Goal: Communication & Community: Answer question/provide support

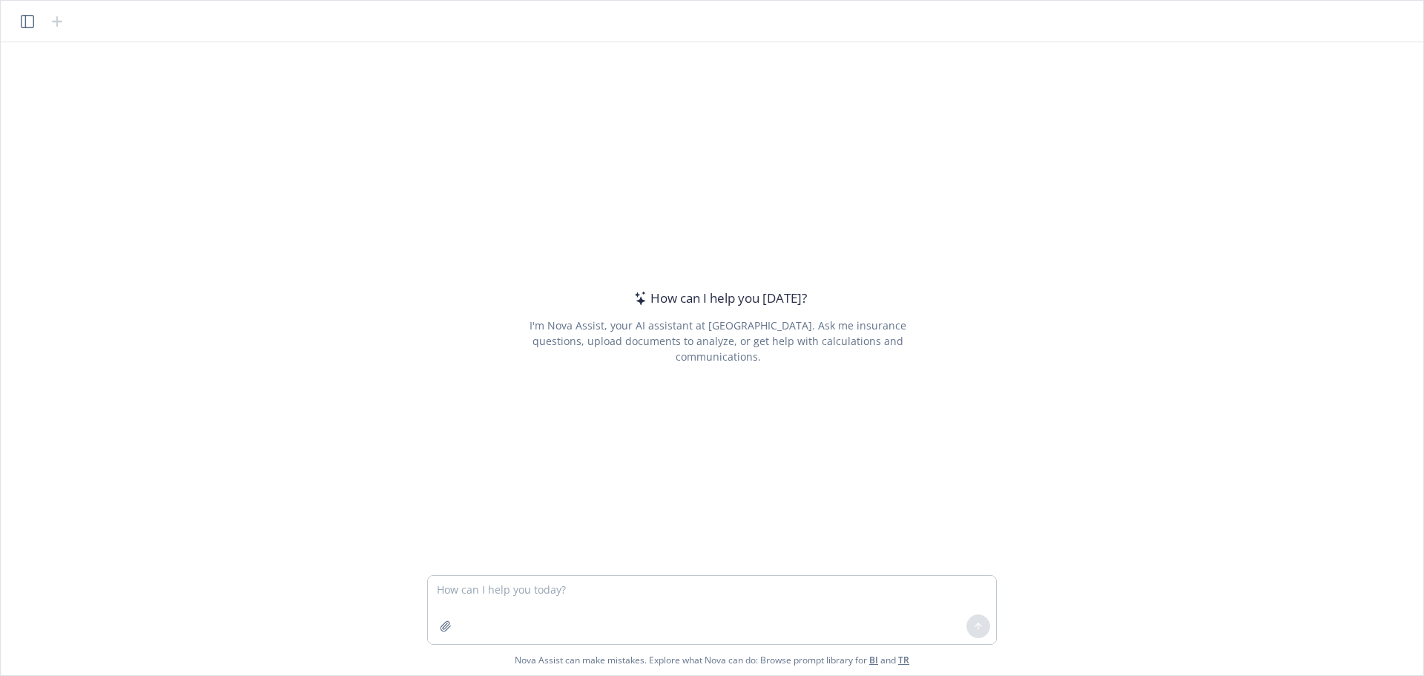
click at [29, 30] on header at bounding box center [712, 22] width 1423 height 42
click at [29, 22] on icon "button" at bounding box center [27, 21] width 13 height 13
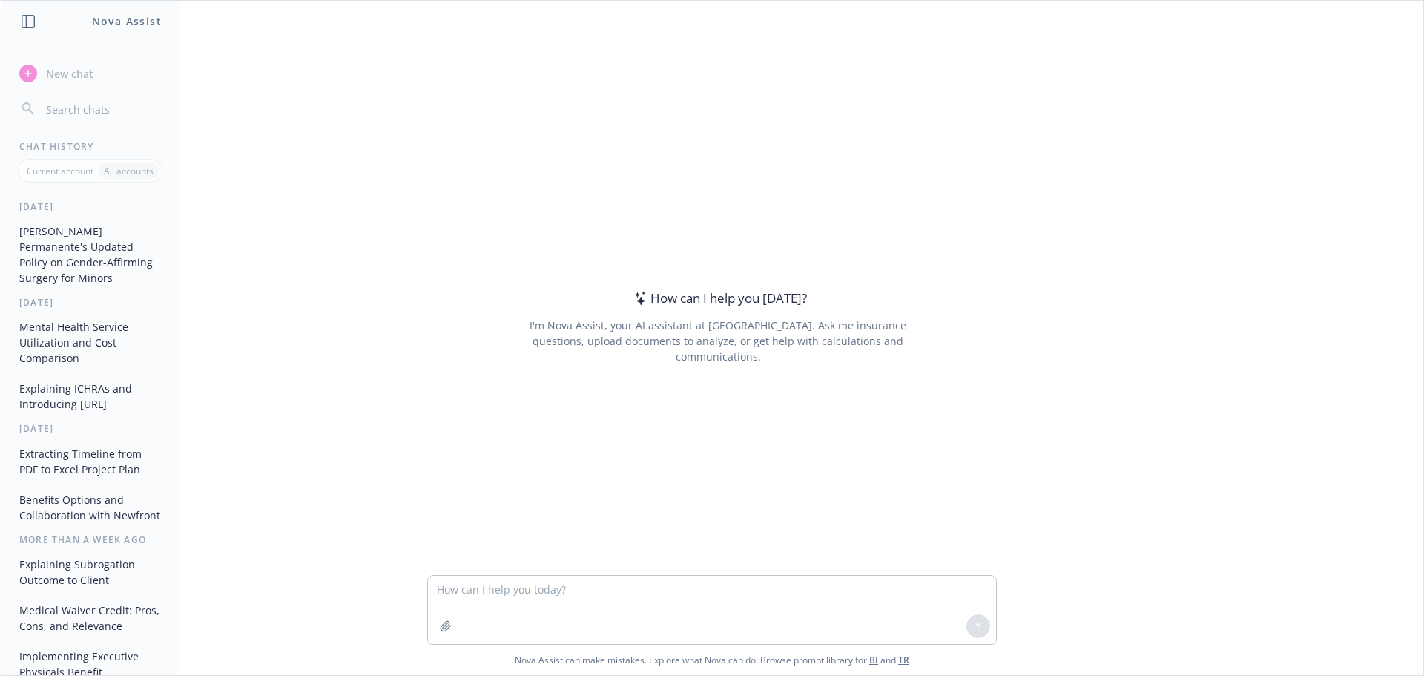
click at [92, 253] on button "[PERSON_NAME] Permanente's Updated Policy on Gender-Affirming Surgery for Minors" at bounding box center [90, 254] width 154 height 71
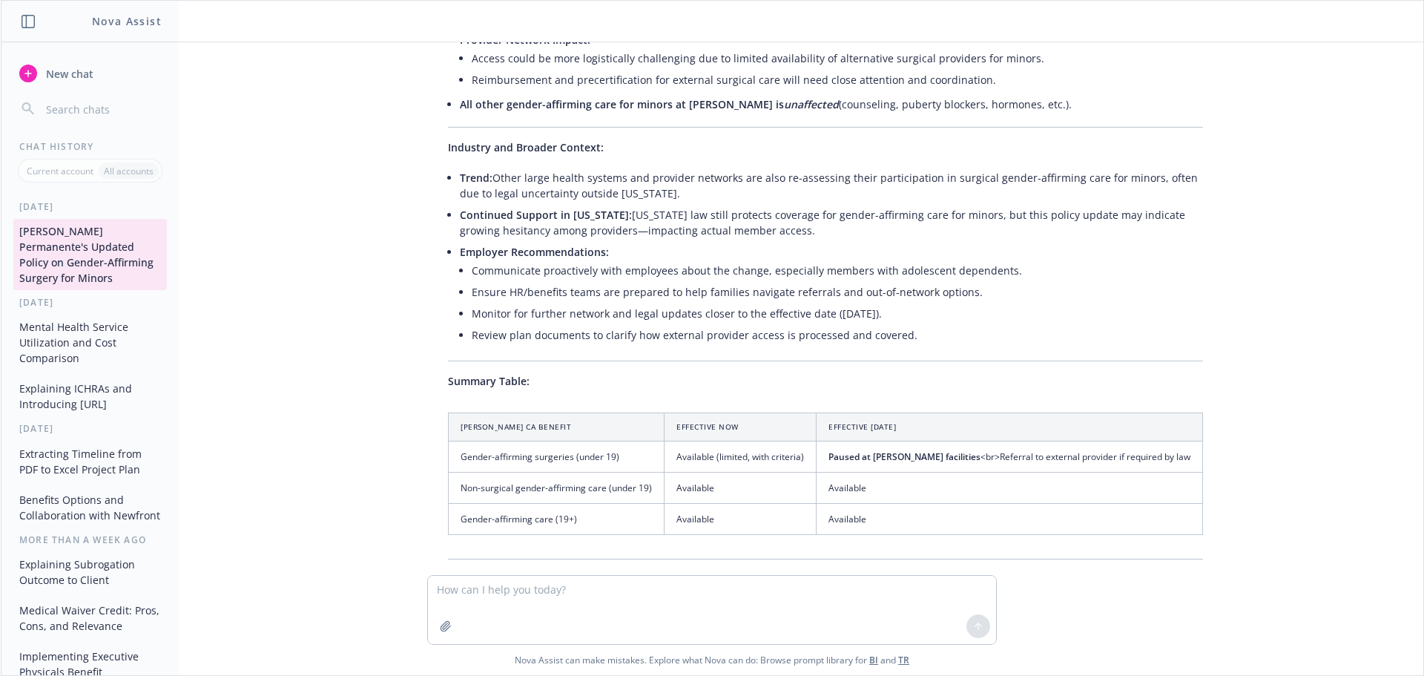
scroll to position [2520, 0]
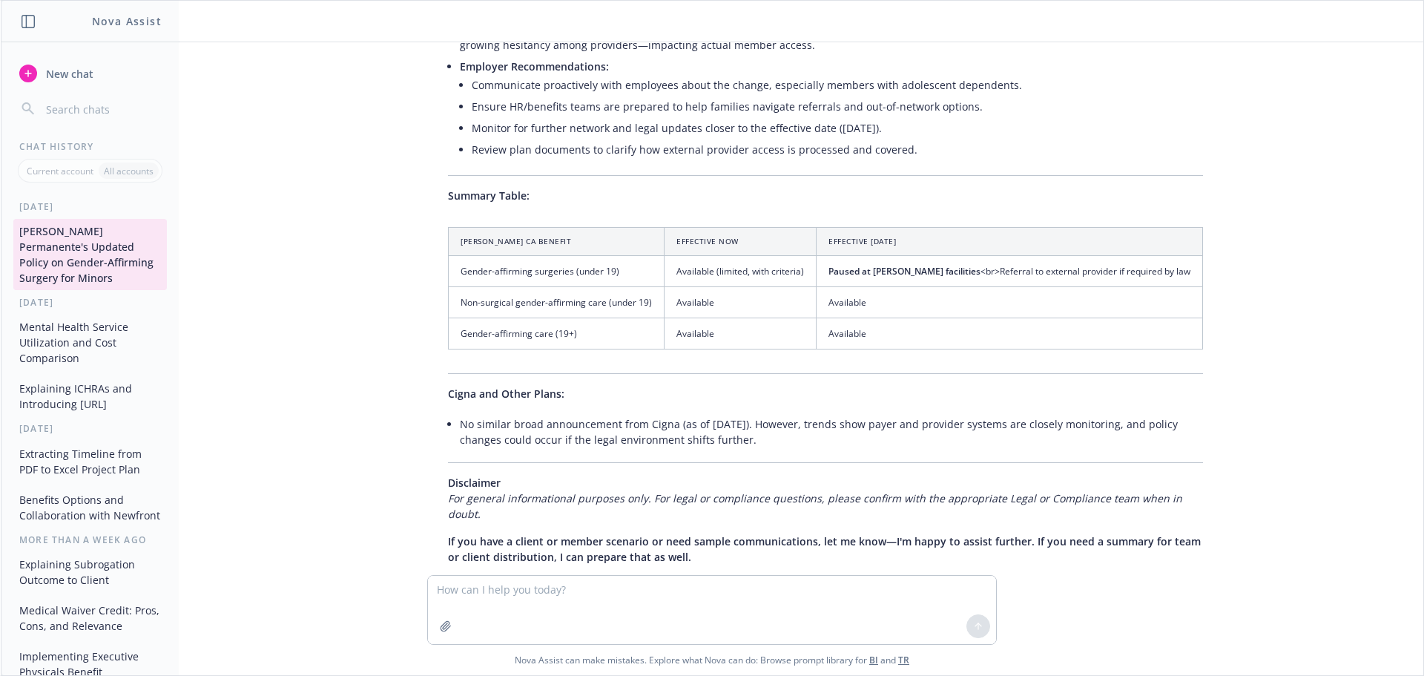
click at [589, 599] on textarea at bounding box center [712, 610] width 568 height 68
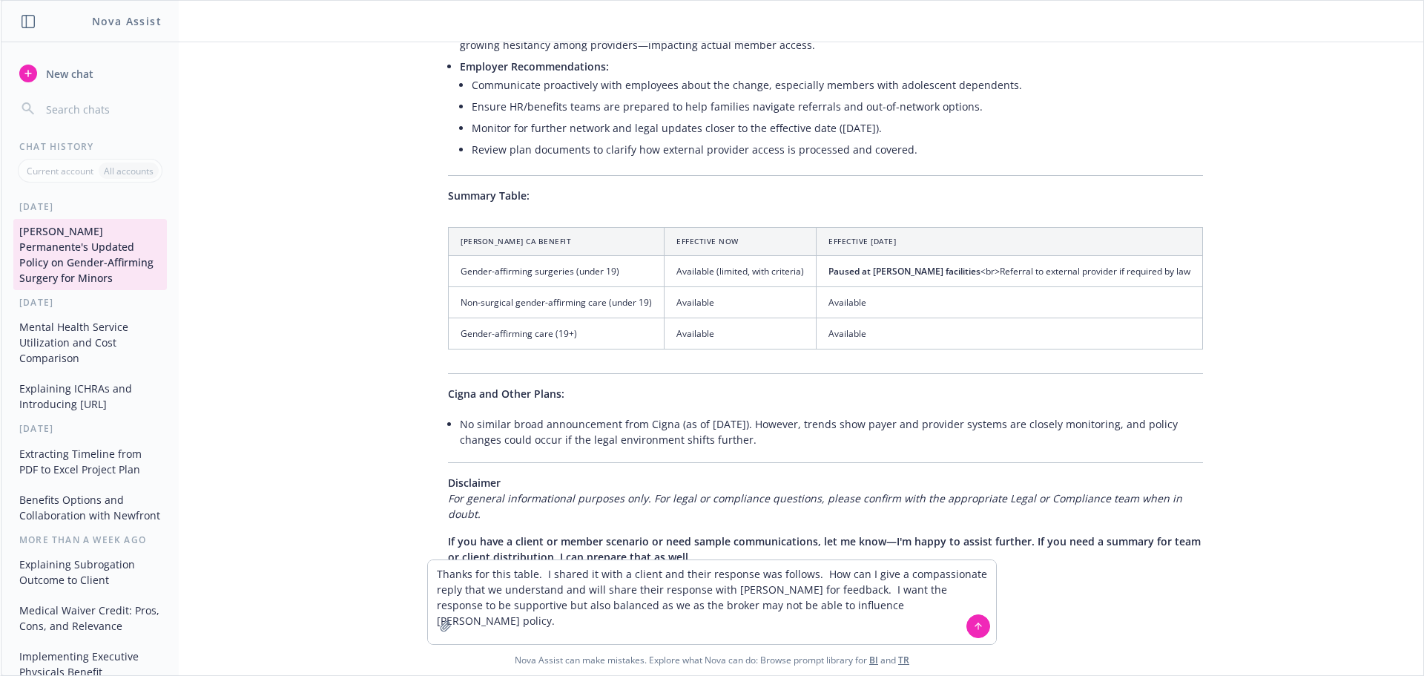
drag, startPoint x: 768, startPoint y: 606, endPoint x: 674, endPoint y: 607, distance: 94.2
click at [674, 607] on textarea "Thanks for this table. I shared it with a client and their response was follows…" at bounding box center [712, 602] width 568 height 84
drag, startPoint x: 791, startPoint y: 609, endPoint x: 745, endPoint y: 610, distance: 46.8
click at [745, 610] on textarea "Thanks for this table. I shared it with a client and their response was follows…" at bounding box center [712, 602] width 568 height 84
click at [854, 613] on textarea "Thanks for this table. I shared it with a client and their response was follows…" at bounding box center [712, 602] width 568 height 84
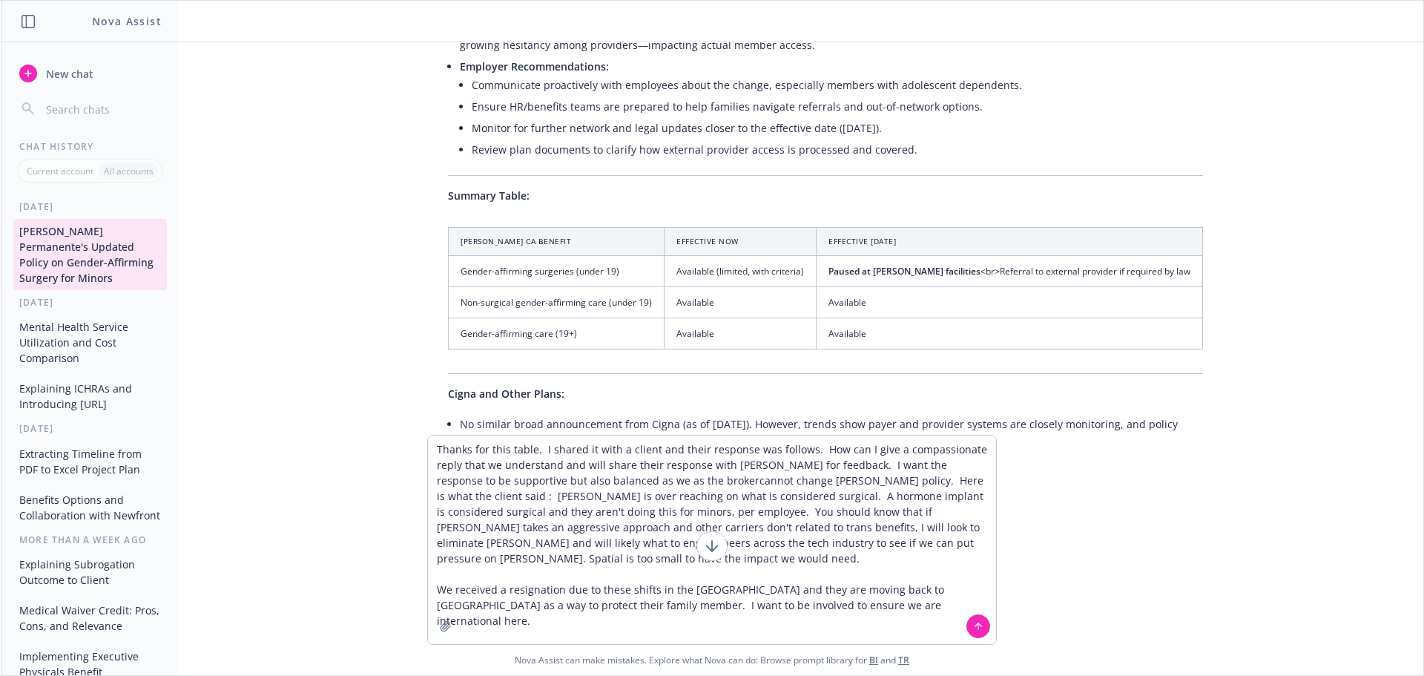
click at [673, 479] on textarea "Thanks for this table. I shared it with a client and their response was follows…" at bounding box center [712, 539] width 568 height 208
type textarea "Thanks for this table. I shared it with a client and their response was follows…"
click at [972, 627] on button at bounding box center [978, 626] width 24 height 24
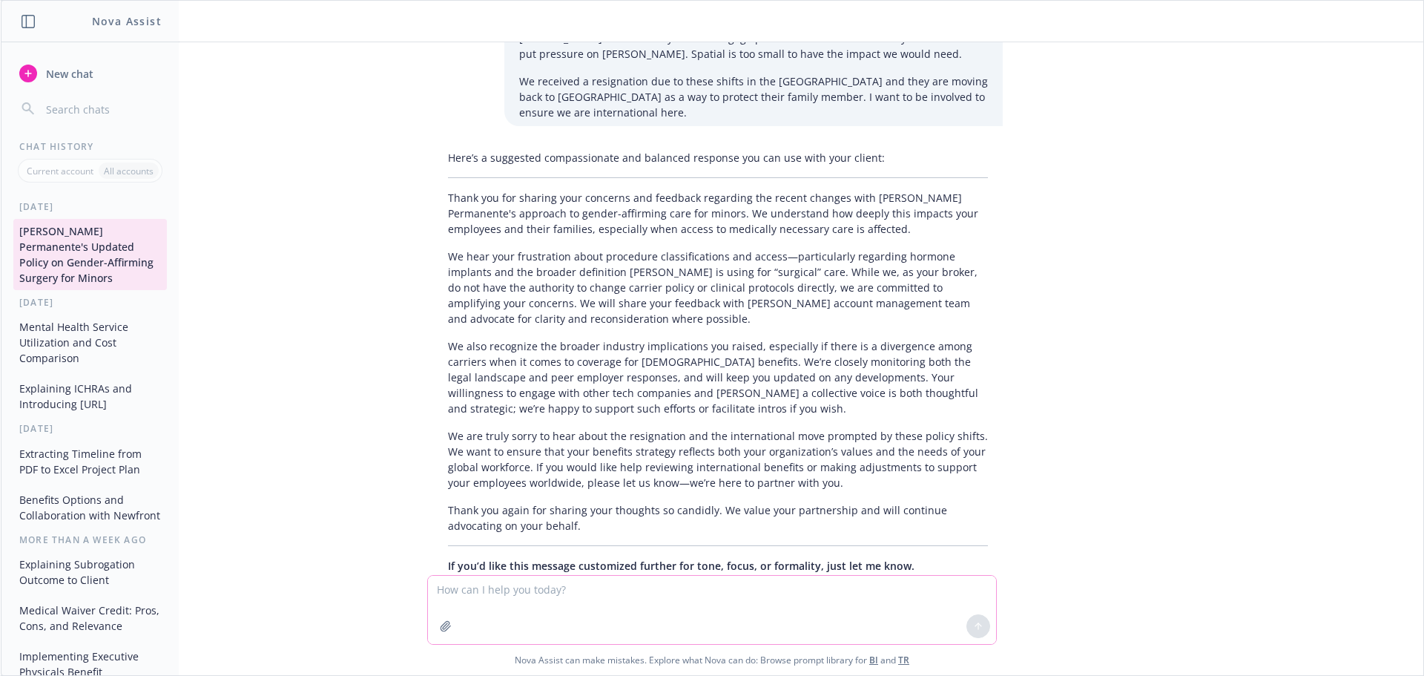
scroll to position [3218, 0]
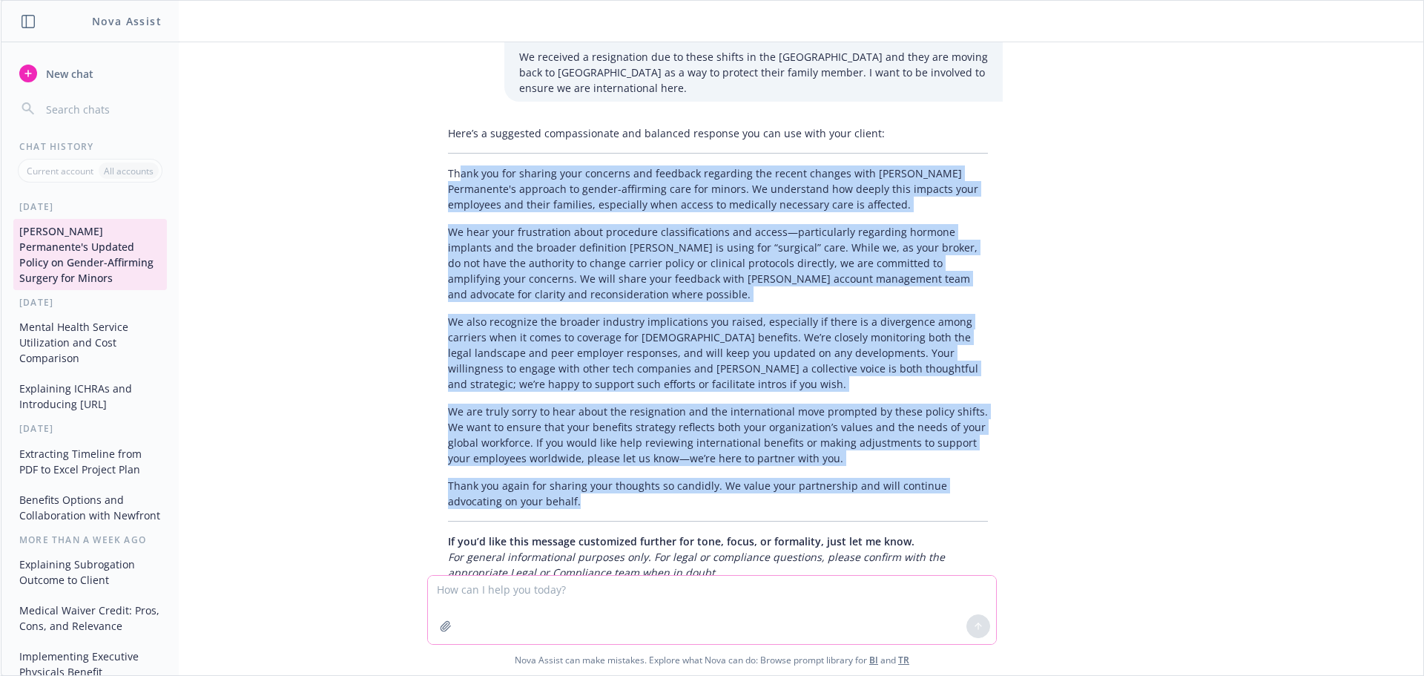
drag, startPoint x: 455, startPoint y: 134, endPoint x: 745, endPoint y: 462, distance: 438.3
click at [745, 462] on div "Here’s a suggested compassionate and balanced response you can use with your cl…" at bounding box center [718, 352] width 570 height 467
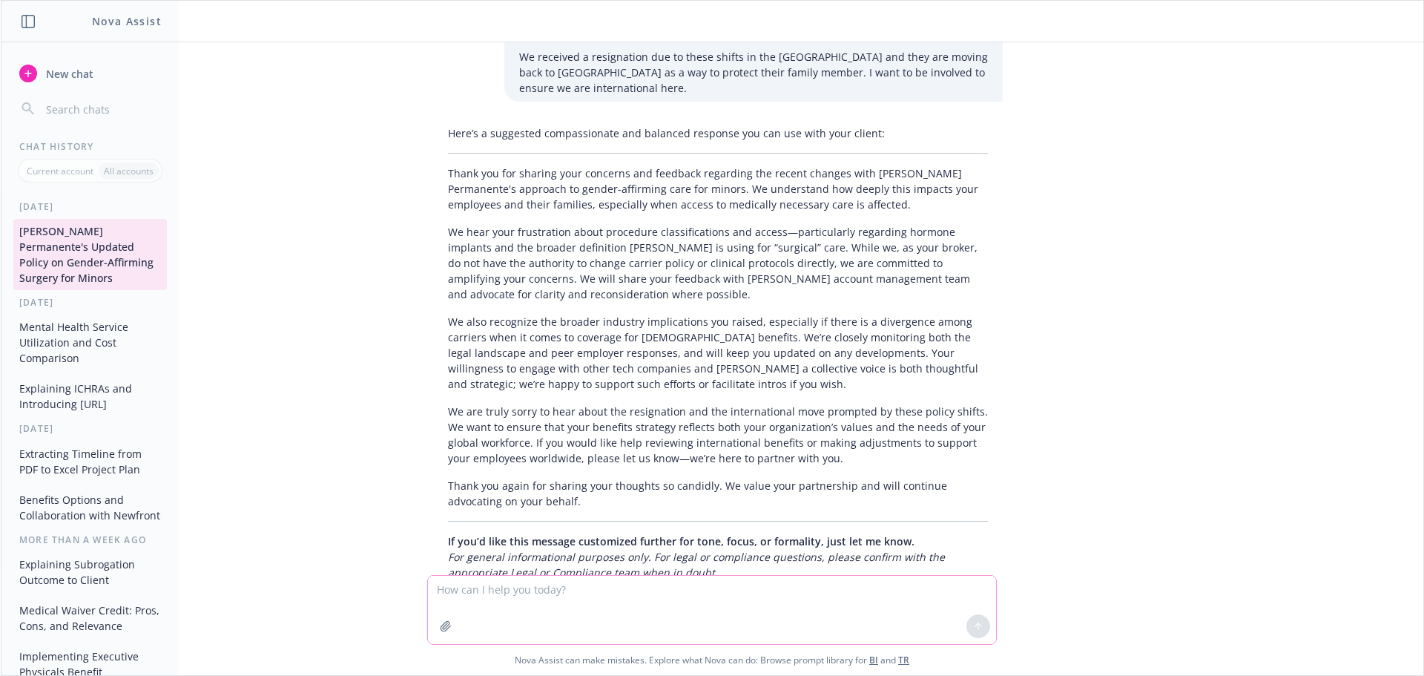
click at [524, 589] on textarea at bounding box center [712, 610] width 568 height 68
type textarea "Great, can you shorten this a bit"
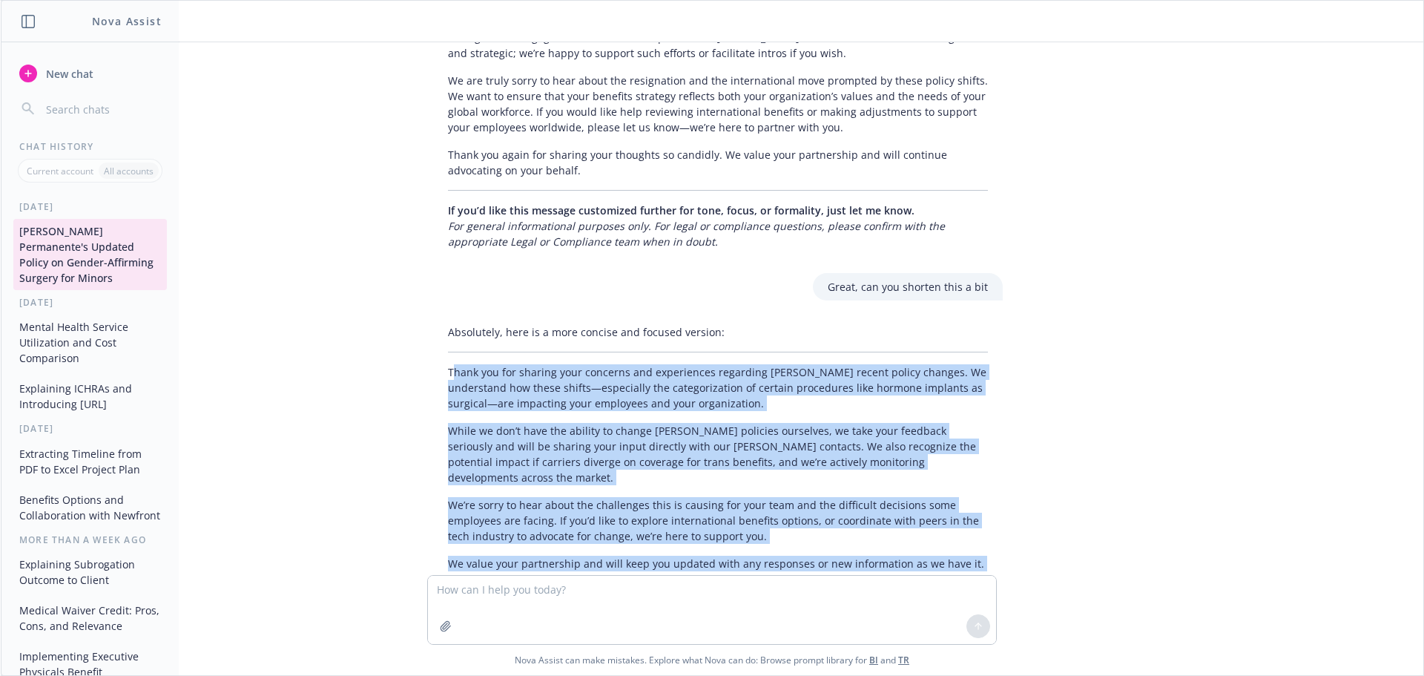
scroll to position [3579, 0]
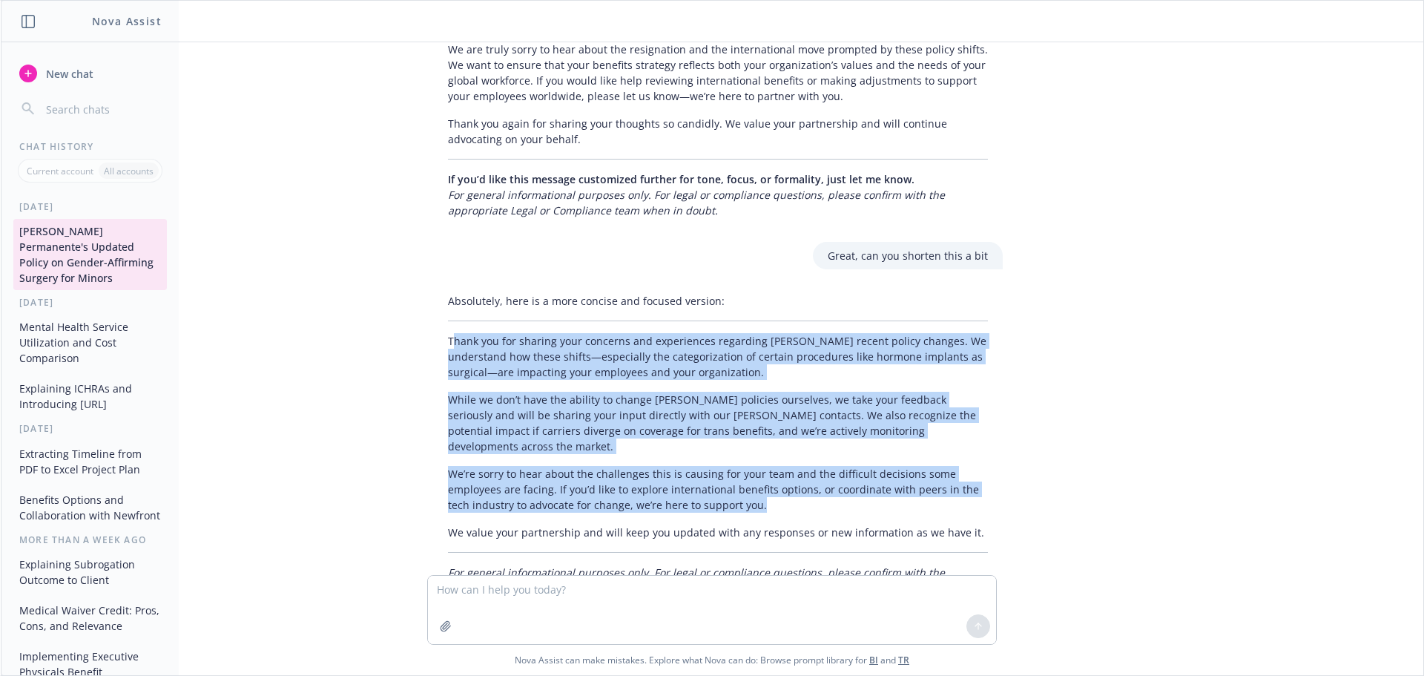
drag, startPoint x: 461, startPoint y: 388, endPoint x: 739, endPoint y: 448, distance: 285.3
click at [739, 448] on div "Absolutely, here is a more concise and focused version: Thank you for sharing y…" at bounding box center [718, 444] width 570 height 314
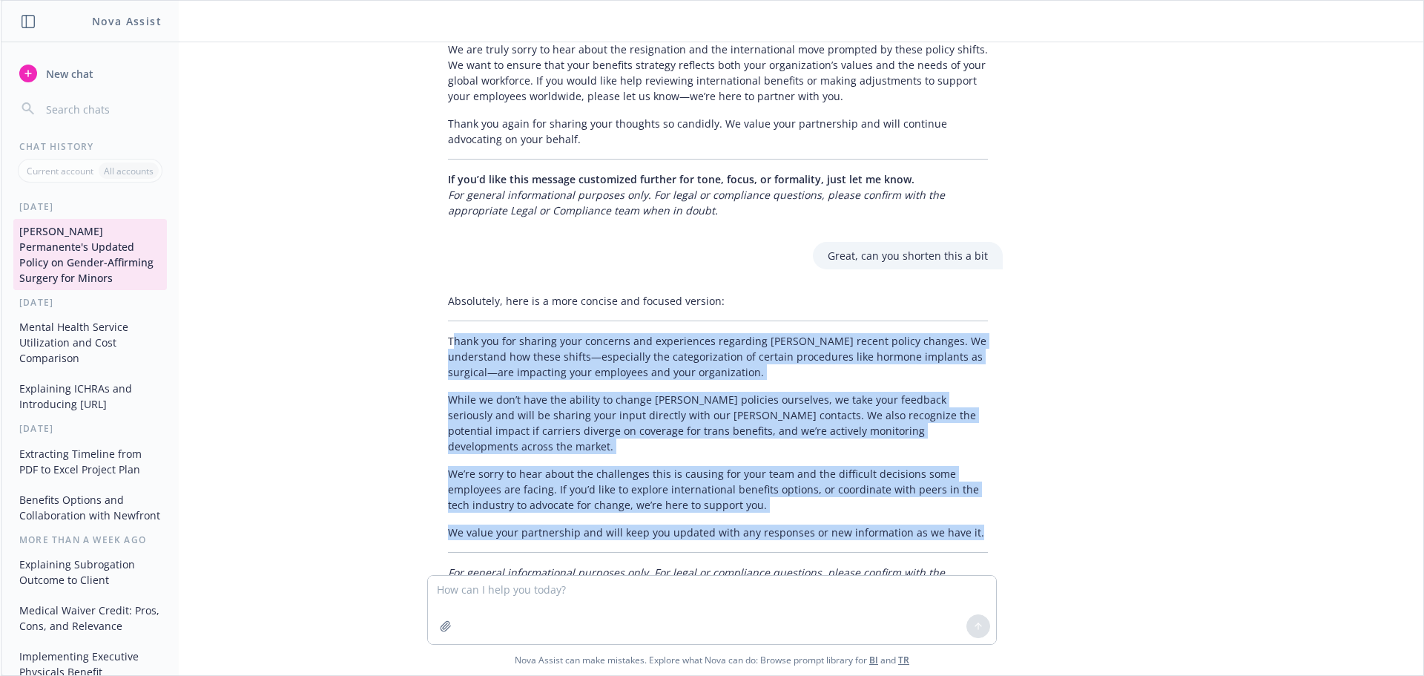
click at [979, 524] on p "We value your partnership and will keep you updated with any responses or new i…" at bounding box center [718, 532] width 540 height 16
copy div "[PERSON_NAME] you for sharing your concerns and experiences regarding [PERSON_N…"
